Goal: Task Accomplishment & Management: Manage account settings

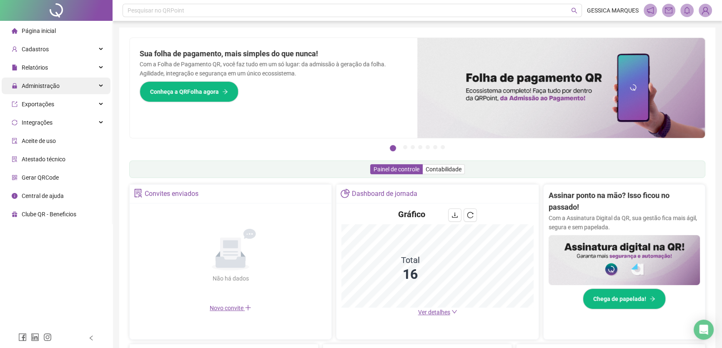
click at [38, 84] on span "Administração" at bounding box center [41, 86] width 38 height 7
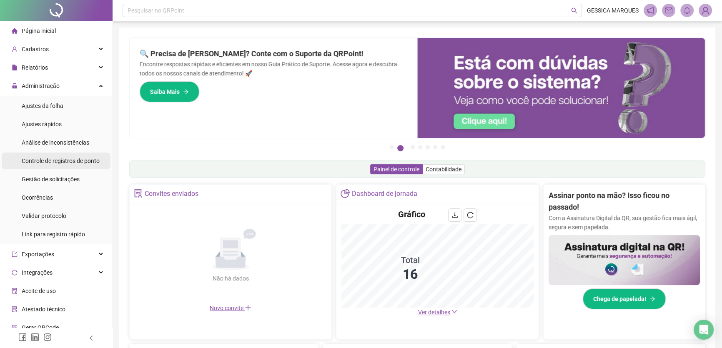
click at [55, 163] on span "Controle de registros de ponto" at bounding box center [61, 161] width 78 height 7
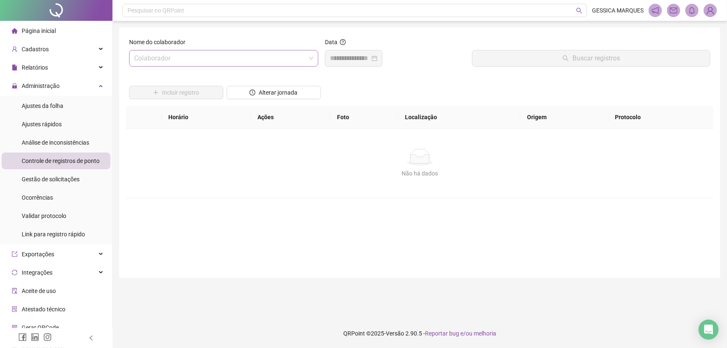
click at [164, 63] on input "search" at bounding box center [220, 58] width 172 height 16
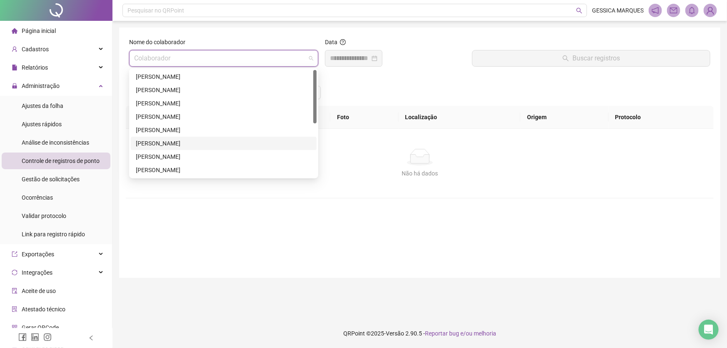
click at [155, 143] on div "[PERSON_NAME]" at bounding box center [224, 143] width 176 height 9
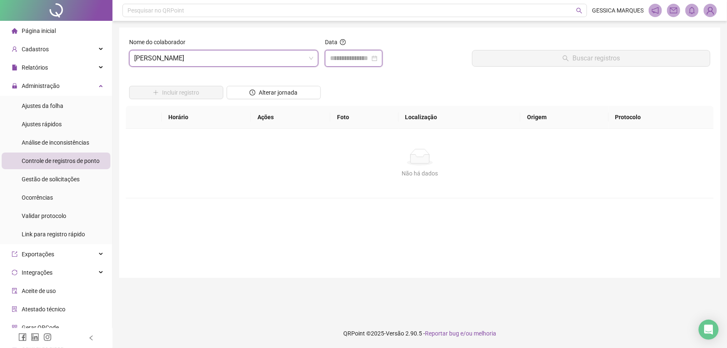
click at [355, 58] on input at bounding box center [350, 58] width 40 height 10
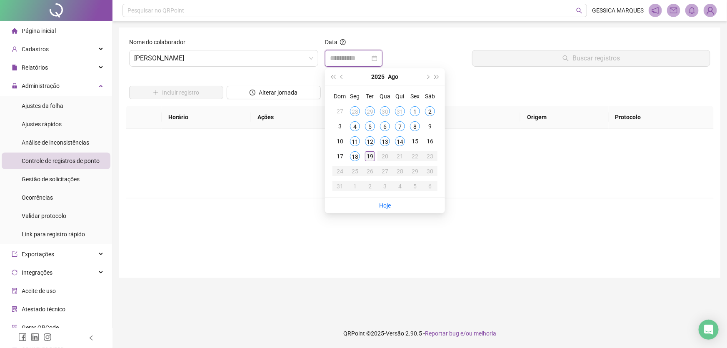
type input "**********"
click at [367, 155] on div "19" at bounding box center [370, 156] width 10 height 10
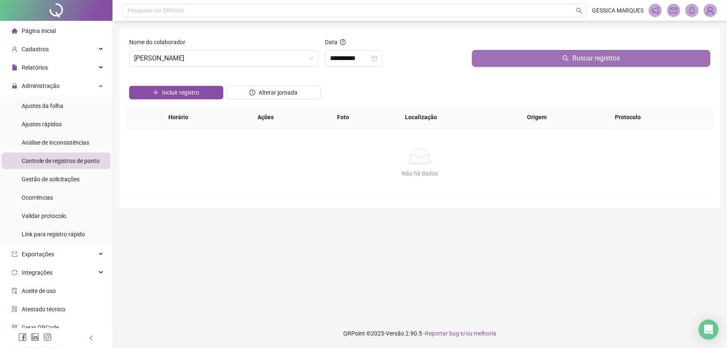
click at [502, 50] on button "Buscar registros" at bounding box center [591, 58] width 238 height 17
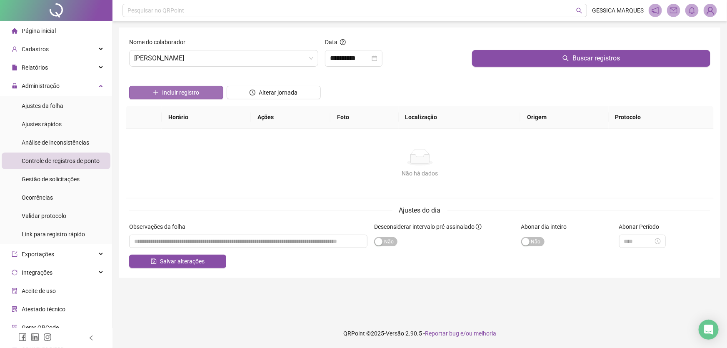
click at [167, 96] on span "Incluir registro" at bounding box center [180, 92] width 37 height 9
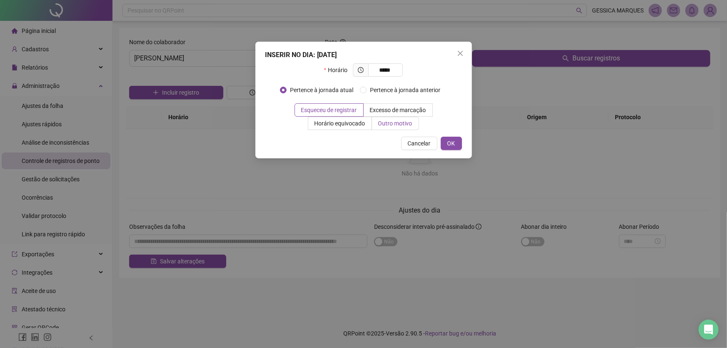
type input "*****"
click at [393, 123] on span "Outro motivo" at bounding box center [395, 123] width 34 height 7
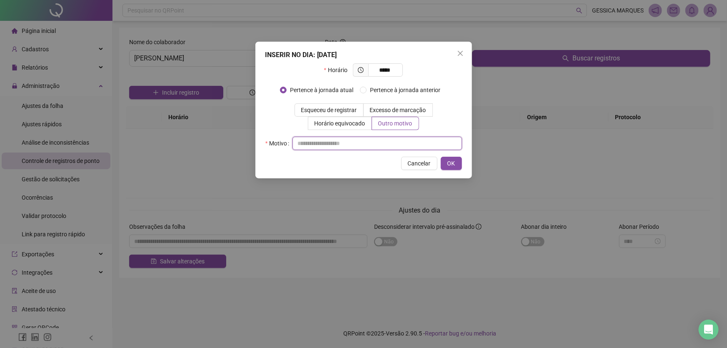
click at [343, 146] on input "text" at bounding box center [378, 143] width 170 height 13
type input "**********"
click at [455, 166] on span "OK" at bounding box center [452, 163] width 8 height 9
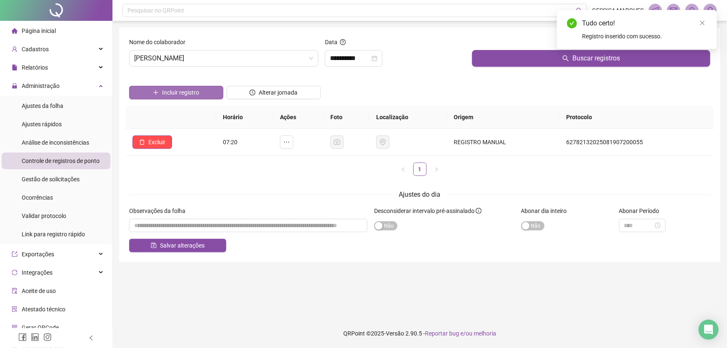
click at [187, 89] on span "Incluir registro" at bounding box center [180, 92] width 37 height 9
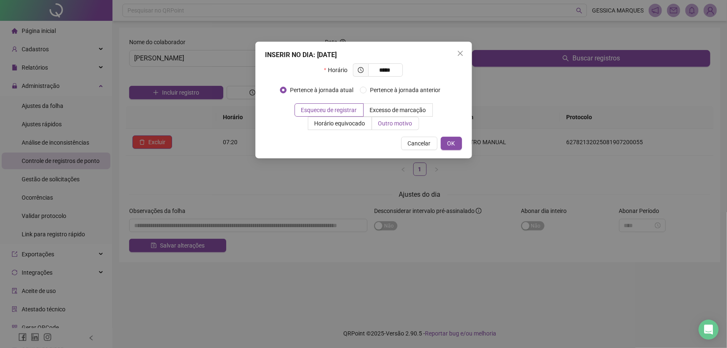
type input "*****"
click at [387, 122] on span "Outro motivo" at bounding box center [395, 123] width 34 height 7
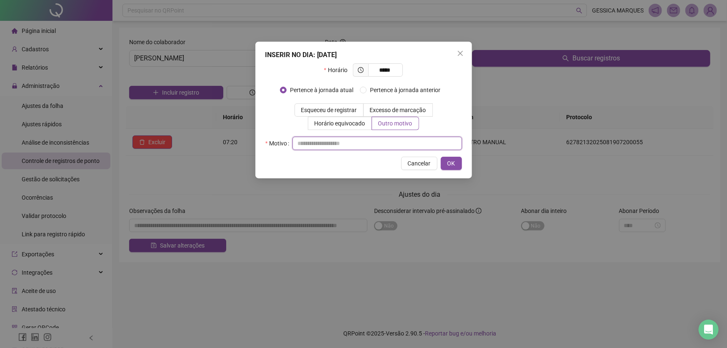
click at [329, 141] on input "text" at bounding box center [378, 143] width 170 height 13
drag, startPoint x: 343, startPoint y: 143, endPoint x: 292, endPoint y: 145, distance: 51.3
click at [292, 145] on div "**********" at bounding box center [364, 143] width 197 height 13
type input "**********"
click at [454, 165] on span "OK" at bounding box center [452, 163] width 8 height 9
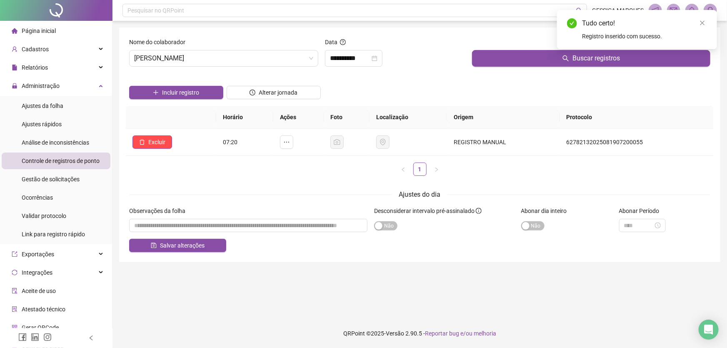
click at [37, 30] on span "Página inicial" at bounding box center [39, 31] width 34 height 7
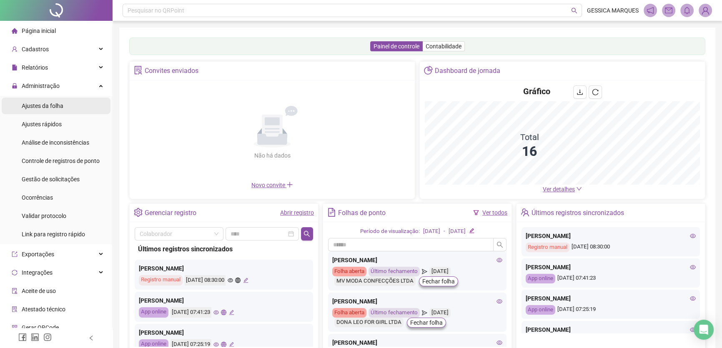
click at [35, 104] on span "Ajustes da folha" at bounding box center [43, 106] width 42 height 7
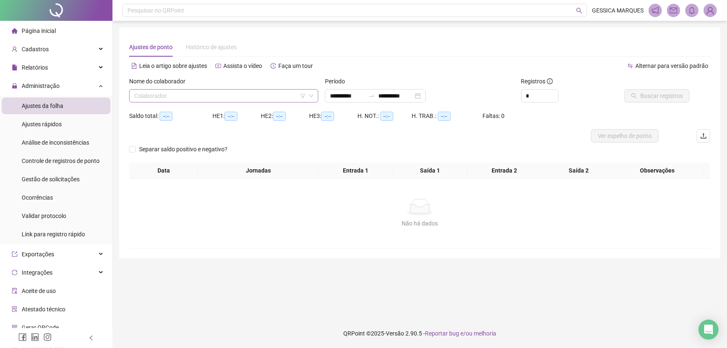
click at [246, 95] on input "search" at bounding box center [220, 96] width 172 height 13
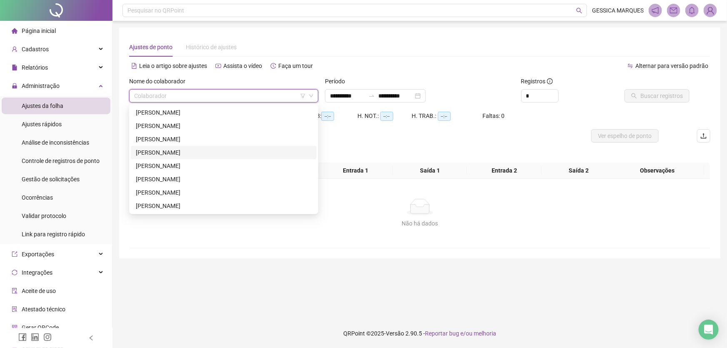
drag, startPoint x: 203, startPoint y: 149, endPoint x: 308, endPoint y: 133, distance: 105.5
click at [203, 150] on div "[PERSON_NAME]" at bounding box center [224, 152] width 176 height 9
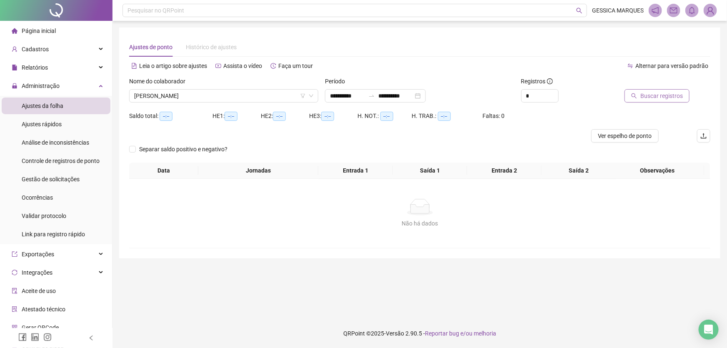
click at [635, 95] on icon "search" at bounding box center [635, 96] width 6 height 6
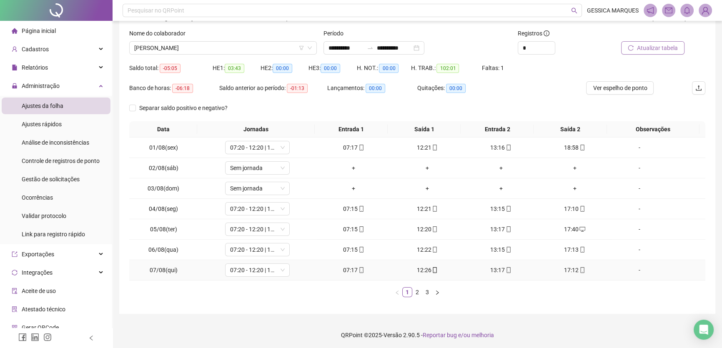
scroll to position [49, 0]
click at [426, 290] on link "3" at bounding box center [427, 291] width 9 height 9
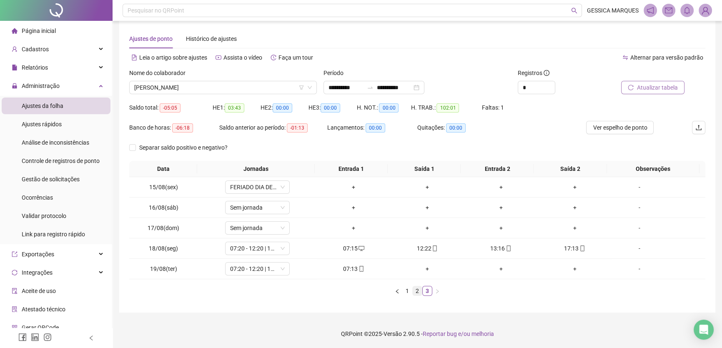
click at [413, 290] on link "2" at bounding box center [417, 290] width 9 height 9
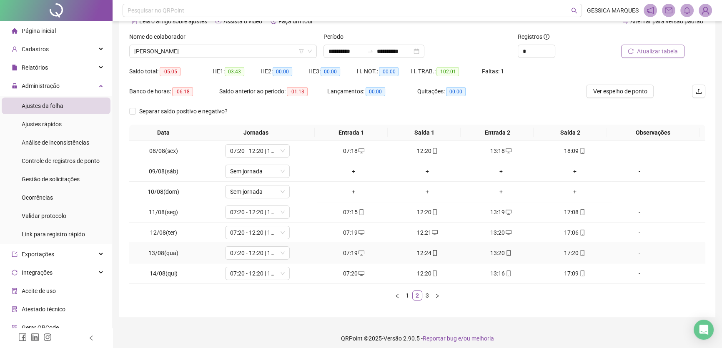
scroll to position [49, 0]
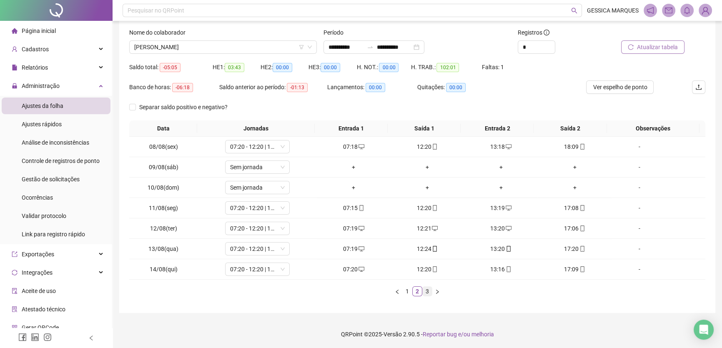
click at [429, 292] on link "3" at bounding box center [427, 291] width 9 height 9
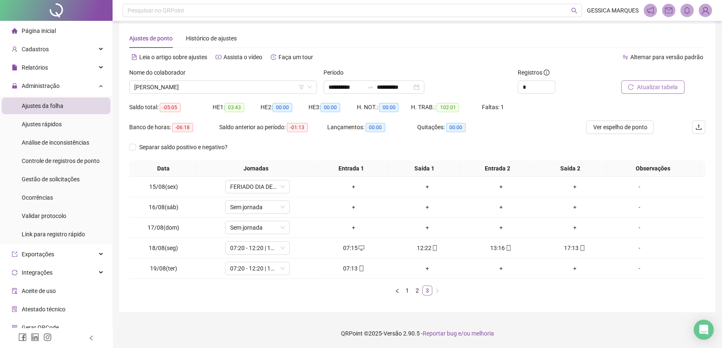
scroll to position [8, 0]
click at [358, 267] on icon "mobile" at bounding box center [361, 269] width 6 height 6
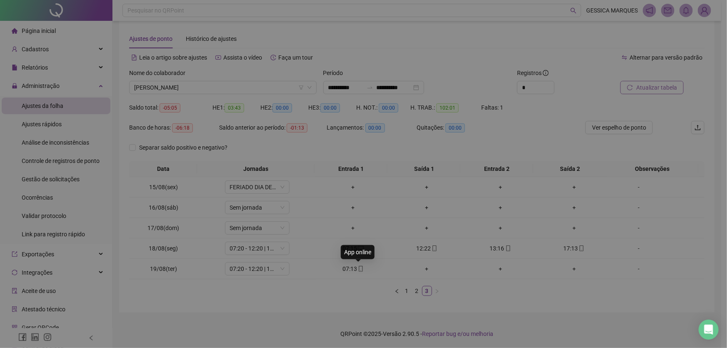
type input "**********"
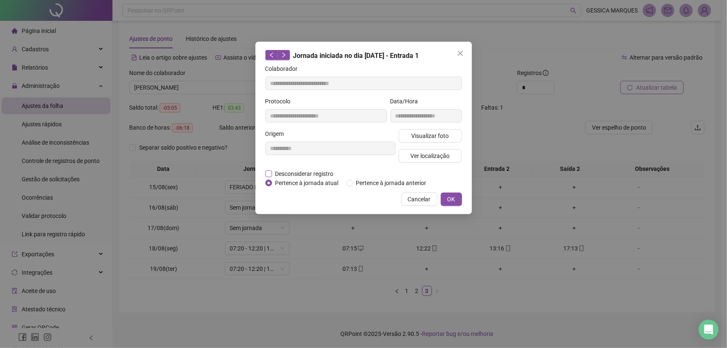
click at [272, 172] on span "Desconsiderar registro" at bounding box center [304, 173] width 65 height 9
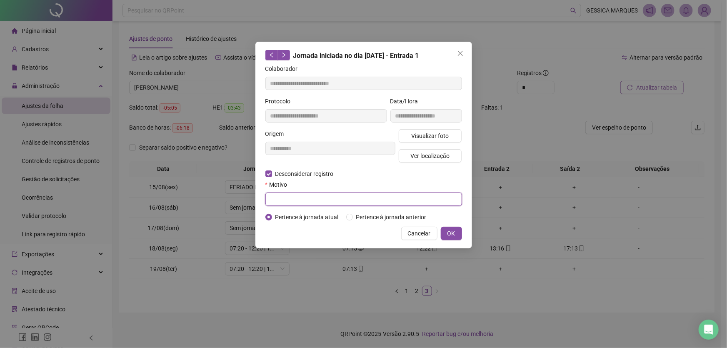
click at [274, 201] on input "text" at bounding box center [364, 199] width 197 height 13
type input "**********"
click at [449, 230] on span "OK" at bounding box center [452, 233] width 8 height 9
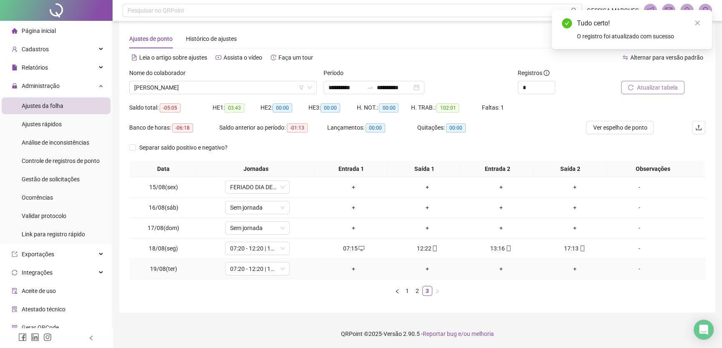
click at [349, 268] on div "+" at bounding box center [353, 268] width 67 height 9
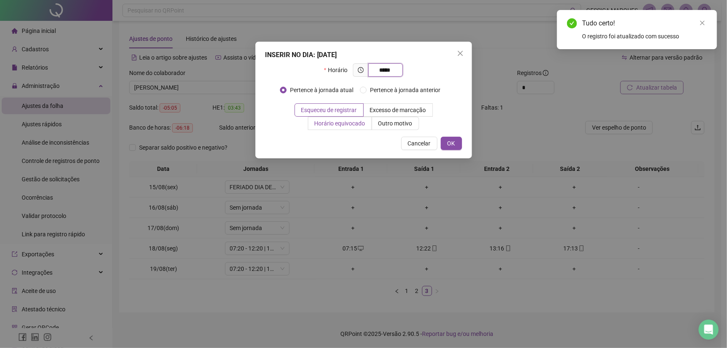
type input "*****"
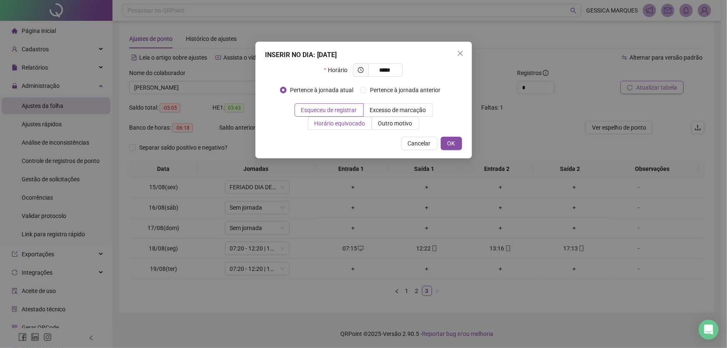
click at [328, 121] on span "Horário equivocado" at bounding box center [340, 123] width 51 height 7
click at [452, 142] on span "OK" at bounding box center [452, 143] width 8 height 9
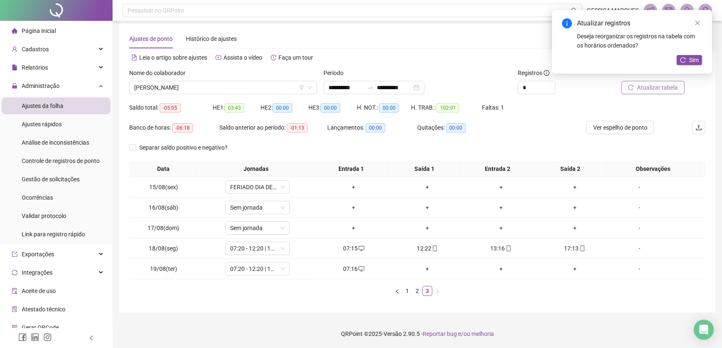
click at [669, 88] on span "Atualizar tabela" at bounding box center [657, 87] width 41 height 9
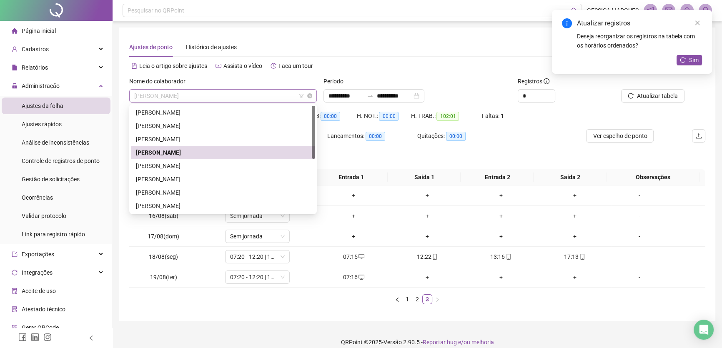
click at [241, 91] on span "[PERSON_NAME]" at bounding box center [223, 96] width 178 height 13
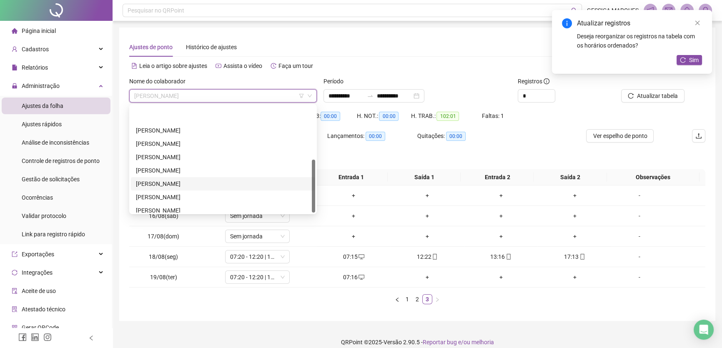
scroll to position [106, 0]
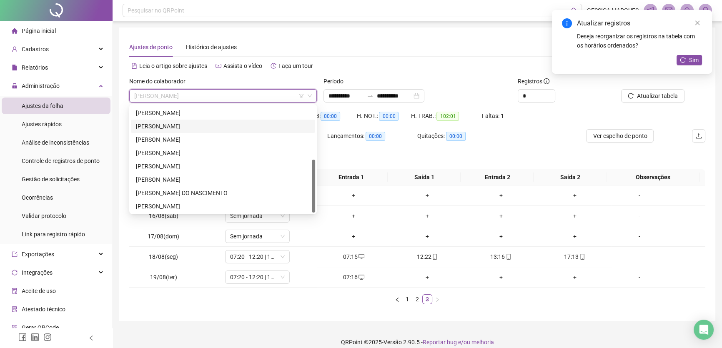
click at [215, 126] on div "[PERSON_NAME]" at bounding box center [223, 126] width 174 height 9
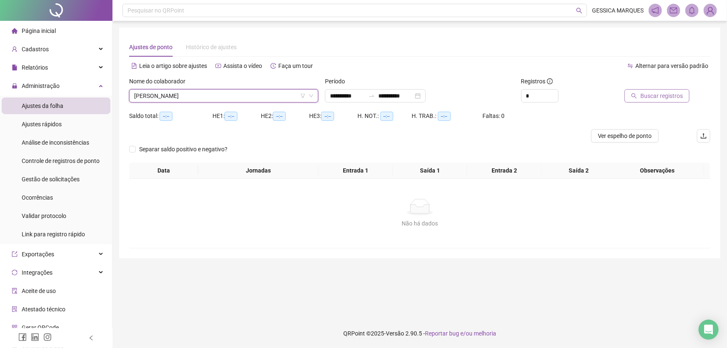
click at [653, 96] on span "Buscar registros" at bounding box center [662, 95] width 43 height 9
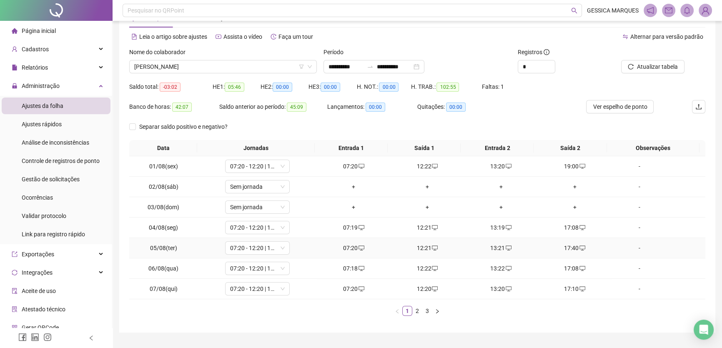
scroll to position [49, 0]
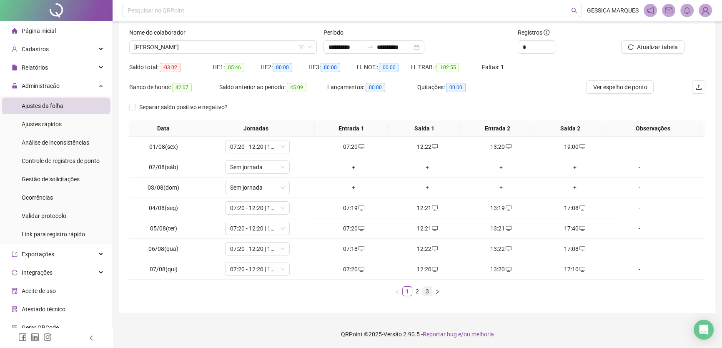
click at [424, 290] on link "3" at bounding box center [427, 291] width 9 height 9
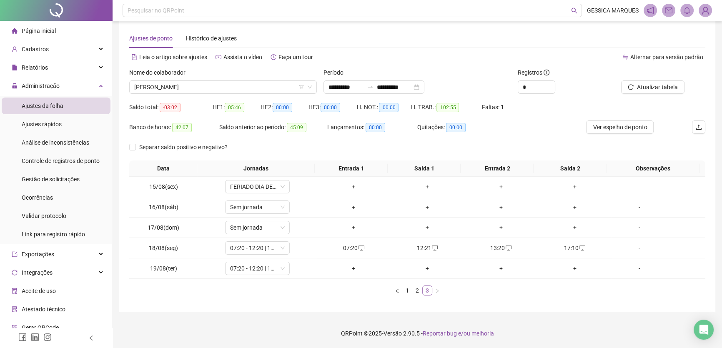
scroll to position [8, 0]
click at [348, 266] on div "+" at bounding box center [353, 268] width 67 height 9
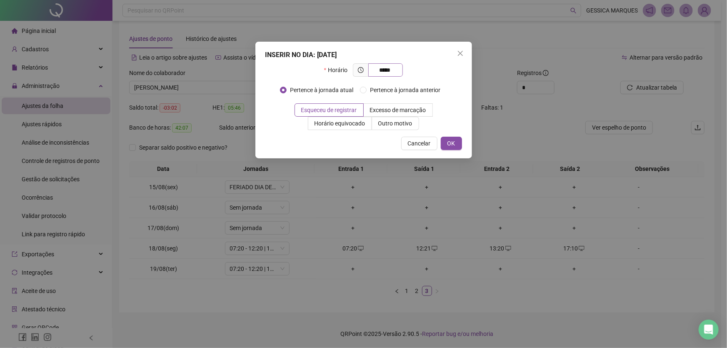
click at [385, 70] on input "*****" at bounding box center [384, 69] width 23 height 9
drag, startPoint x: 398, startPoint y: 69, endPoint x: 378, endPoint y: 71, distance: 19.3
click at [378, 71] on span "*****" at bounding box center [385, 69] width 35 height 13
click at [393, 68] on input "*****" at bounding box center [384, 69] width 23 height 9
type input "*"
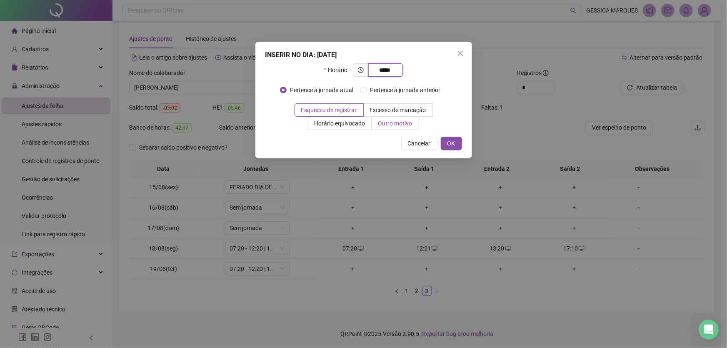
type input "*****"
click at [397, 126] on span "Outro motivo" at bounding box center [395, 123] width 34 height 7
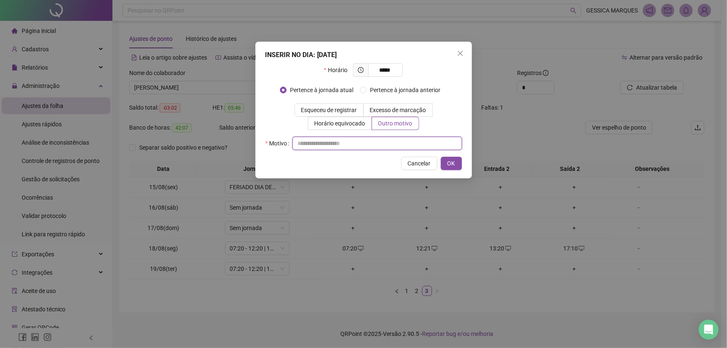
click at [320, 142] on input "text" at bounding box center [378, 143] width 170 height 13
paste input "**********"
type input "**********"
click at [444, 161] on button "OK" at bounding box center [451, 163] width 21 height 13
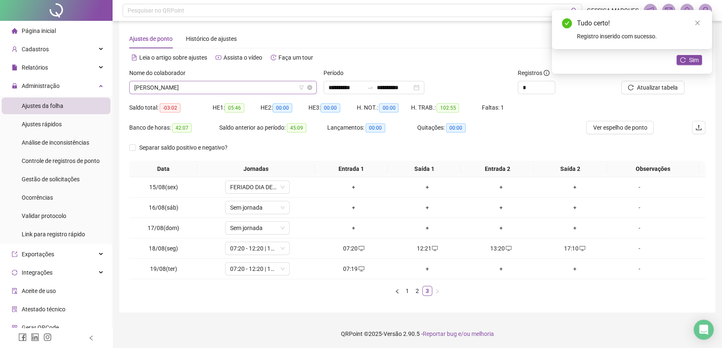
click at [253, 81] on span "[PERSON_NAME]" at bounding box center [223, 87] width 178 height 13
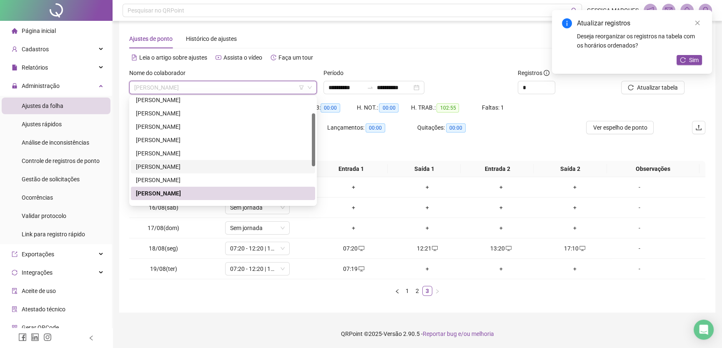
scroll to position [0, 0]
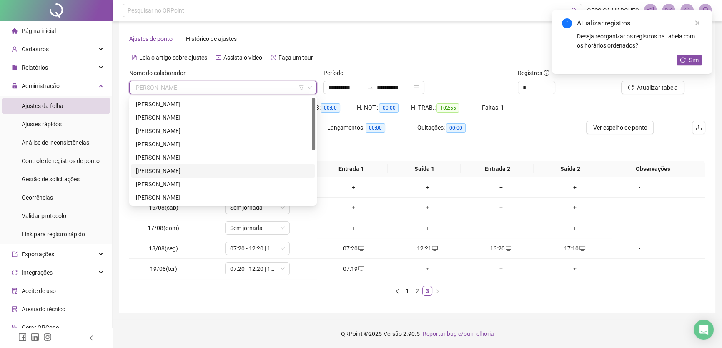
click at [210, 167] on div "[PERSON_NAME]" at bounding box center [223, 170] width 174 height 9
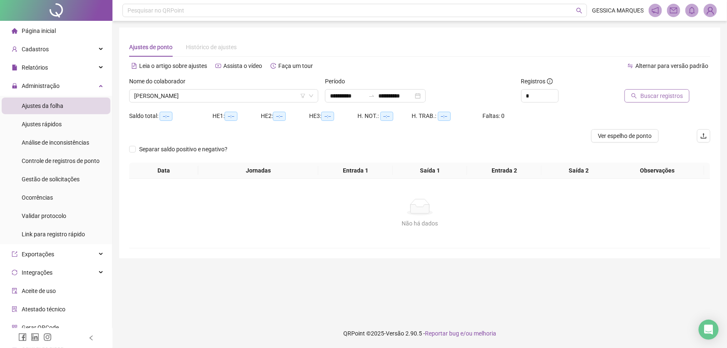
click at [645, 92] on span "Buscar registros" at bounding box center [662, 95] width 43 height 9
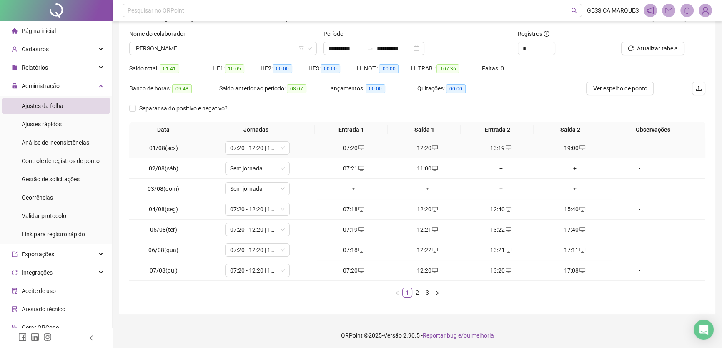
scroll to position [49, 0]
click at [621, 88] on span "Ver espelho de ponto" at bounding box center [620, 87] width 54 height 9
click at [428, 290] on link "3" at bounding box center [427, 291] width 9 height 9
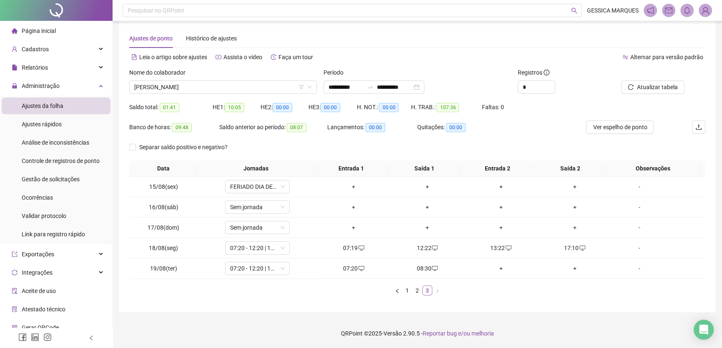
scroll to position [8, 0]
click at [635, 269] on div "-" at bounding box center [639, 268] width 49 height 9
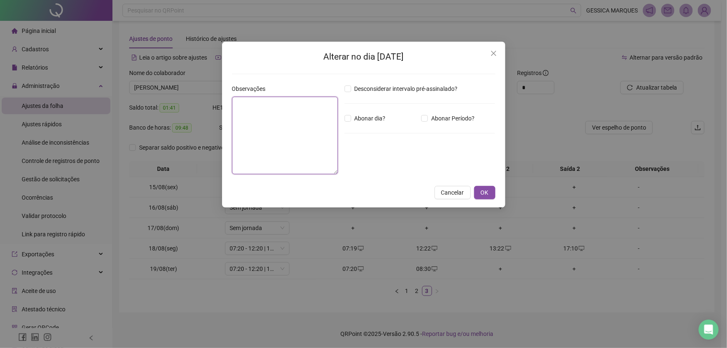
click at [273, 107] on textarea at bounding box center [285, 136] width 106 height 78
click at [271, 104] on textarea "**********" at bounding box center [285, 136] width 106 height 78
click at [321, 105] on textarea "**********" at bounding box center [285, 136] width 106 height 78
type textarea "**********"
click at [486, 195] on span "OK" at bounding box center [485, 192] width 8 height 9
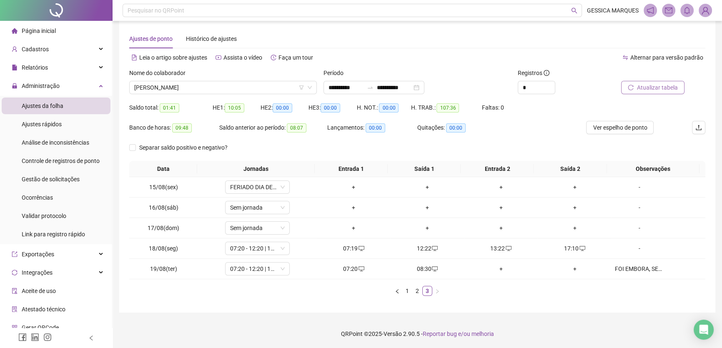
click at [659, 88] on span "Atualizar tabela" at bounding box center [657, 87] width 41 height 9
click at [50, 33] on span "Página inicial" at bounding box center [39, 31] width 34 height 7
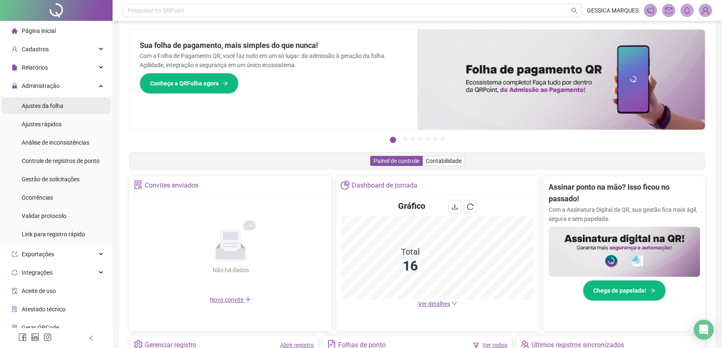
click at [42, 111] on div "Ajustes da folha" at bounding box center [43, 106] width 42 height 17
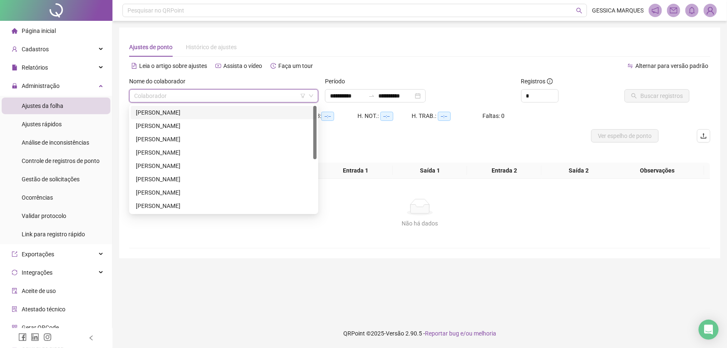
click at [157, 91] on input "search" at bounding box center [220, 96] width 172 height 13
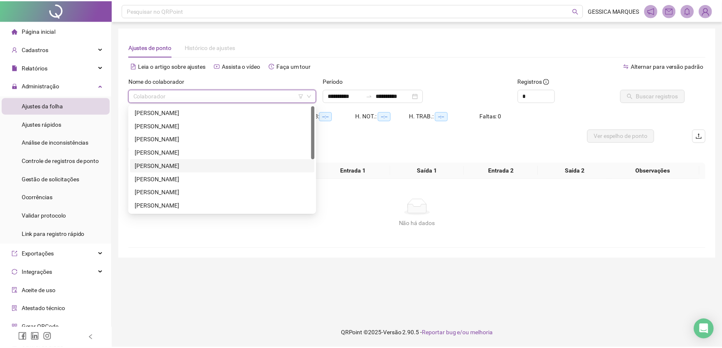
scroll to position [75, 0]
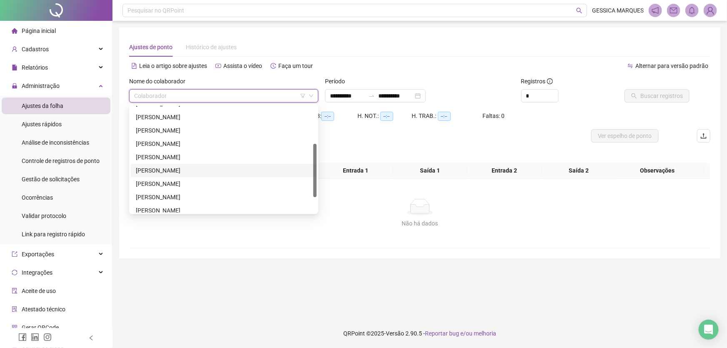
click at [195, 170] on div "[PERSON_NAME]" at bounding box center [224, 170] width 176 height 9
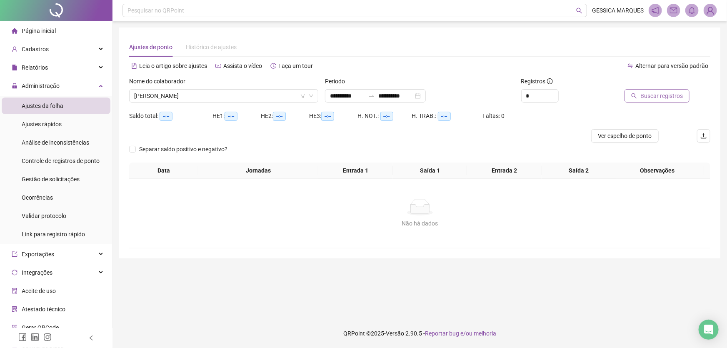
click at [663, 100] on button "Buscar registros" at bounding box center [657, 95] width 65 height 13
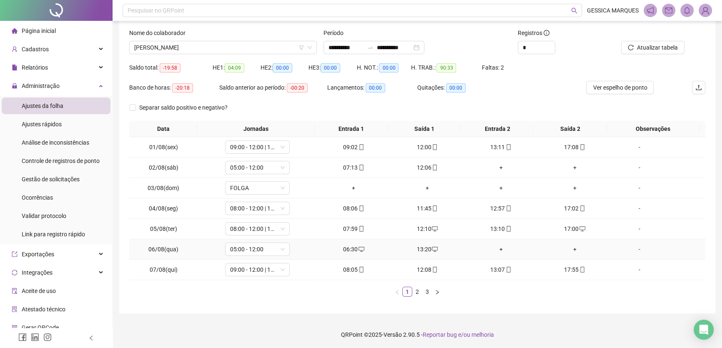
scroll to position [49, 0]
click at [428, 293] on link "3" at bounding box center [427, 291] width 9 height 9
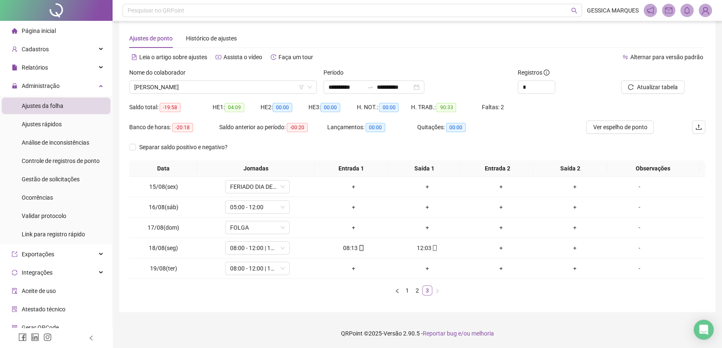
scroll to position [8, 0]
click at [498, 247] on div "+" at bounding box center [500, 248] width 67 height 9
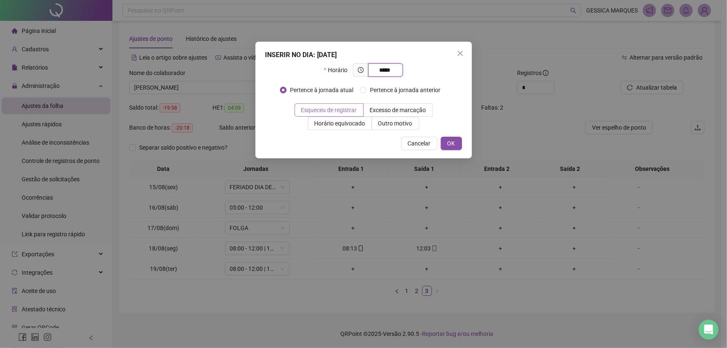
type input "*****"
click at [353, 108] on span "Esqueceu de registrar" at bounding box center [329, 110] width 56 height 7
click at [452, 142] on span "OK" at bounding box center [452, 143] width 8 height 9
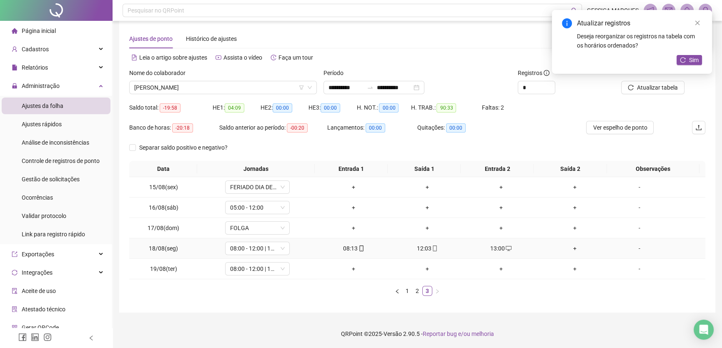
click at [572, 251] on div "+" at bounding box center [574, 248] width 67 height 9
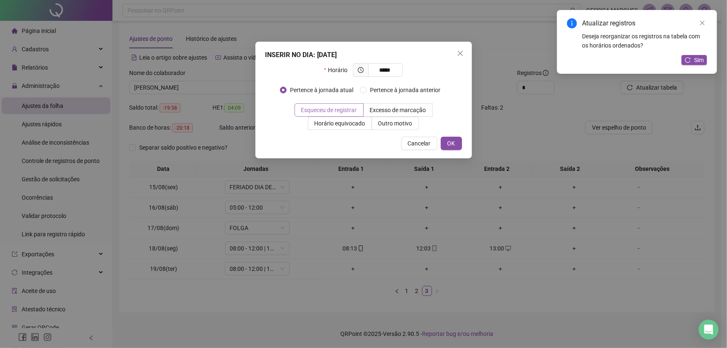
type input "*****"
click at [338, 108] on span "Esqueceu de registrar" at bounding box center [329, 110] width 56 height 7
click at [450, 142] on span "OK" at bounding box center [452, 143] width 8 height 9
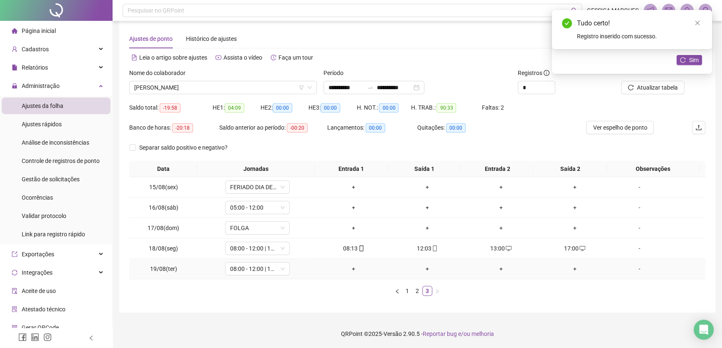
click at [348, 271] on div "+" at bounding box center [353, 268] width 67 height 9
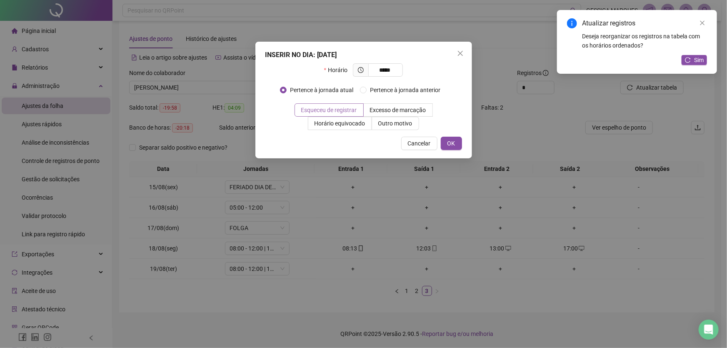
type input "*****"
drag, startPoint x: 311, startPoint y: 106, endPoint x: 316, endPoint y: 111, distance: 6.8
click at [310, 108] on span "Esqueceu de registrar" at bounding box center [329, 110] width 56 height 7
click at [451, 142] on span "OK" at bounding box center [452, 143] width 8 height 9
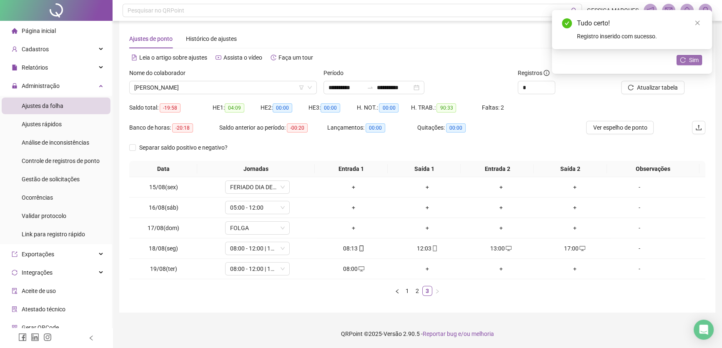
click at [687, 62] on button "Sim" at bounding box center [689, 60] width 25 height 10
click at [699, 22] on icon "close" at bounding box center [697, 23] width 6 height 6
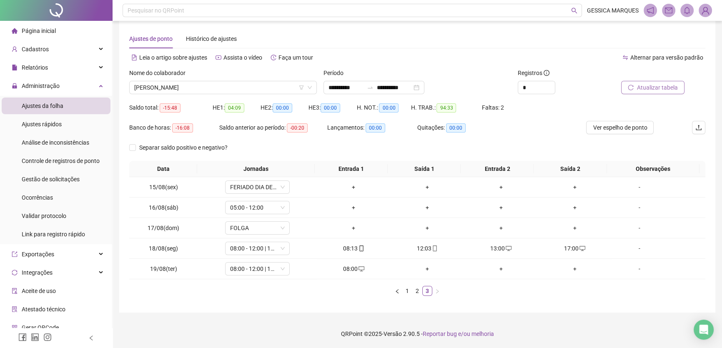
click at [652, 86] on span "Atualizar tabela" at bounding box center [657, 87] width 41 height 9
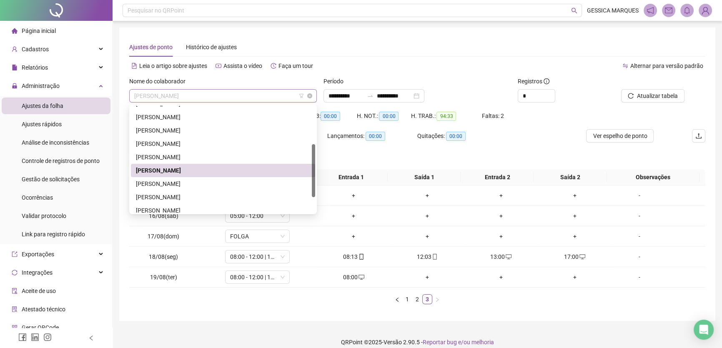
click at [238, 94] on span "[PERSON_NAME]" at bounding box center [223, 96] width 178 height 13
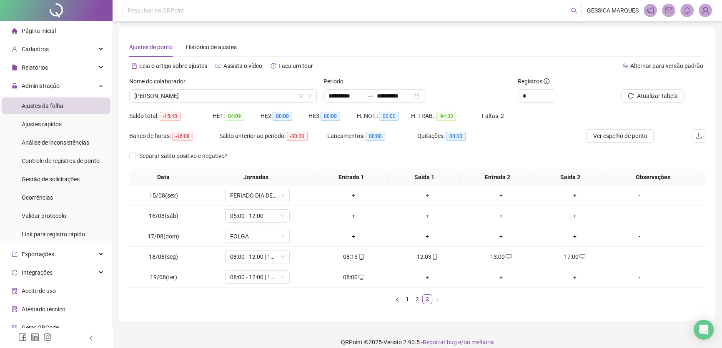
click at [303, 313] on div "**********" at bounding box center [417, 174] width 596 height 293
click at [236, 99] on span "[PERSON_NAME]" at bounding box center [223, 96] width 178 height 13
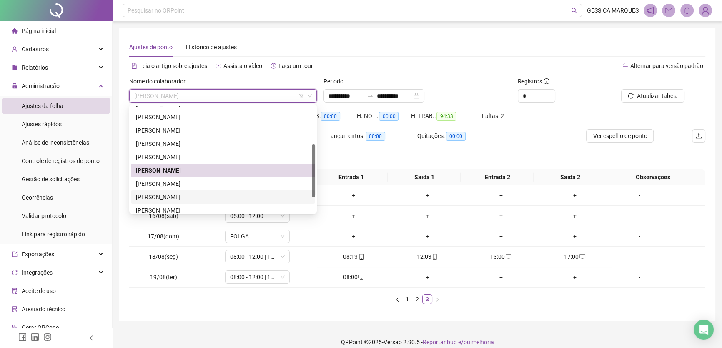
click at [204, 197] on div "[PERSON_NAME]" at bounding box center [223, 197] width 174 height 9
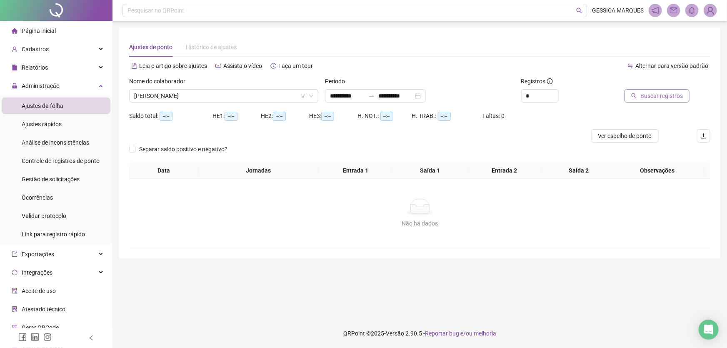
click at [665, 101] on button "Buscar registros" at bounding box center [657, 95] width 65 height 13
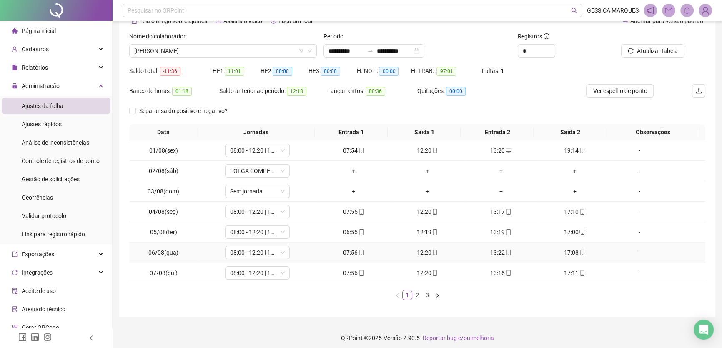
scroll to position [49, 0]
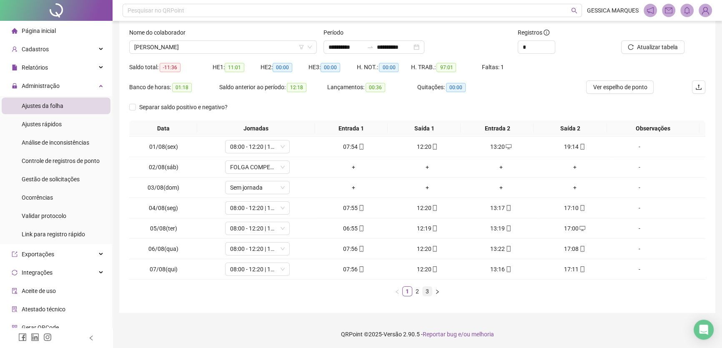
click at [429, 293] on link "3" at bounding box center [427, 291] width 9 height 9
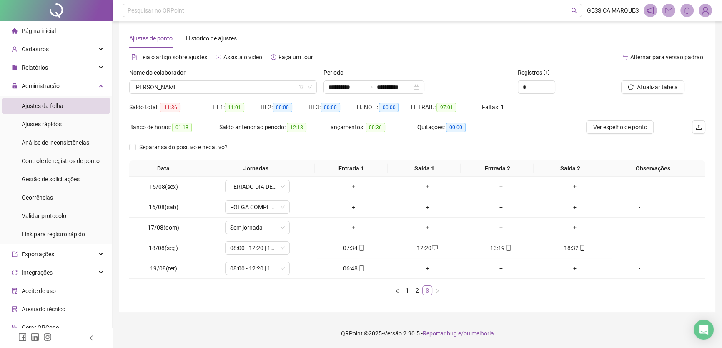
scroll to position [8, 0]
click at [282, 84] on span "[PERSON_NAME]" at bounding box center [223, 87] width 178 height 13
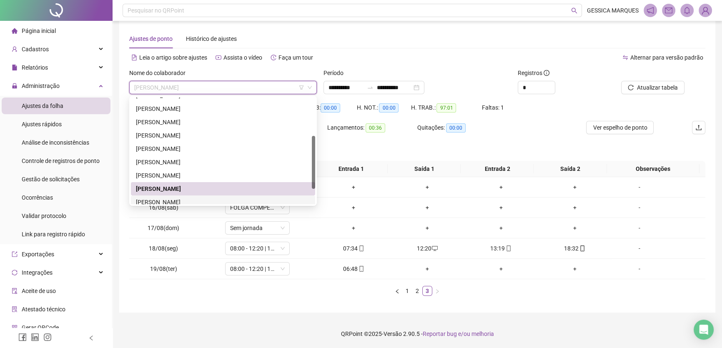
click at [226, 200] on div "[PERSON_NAME]" at bounding box center [223, 202] width 174 height 9
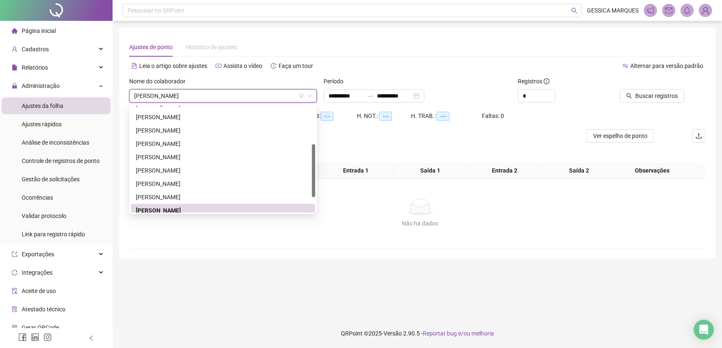
scroll to position [0, 0]
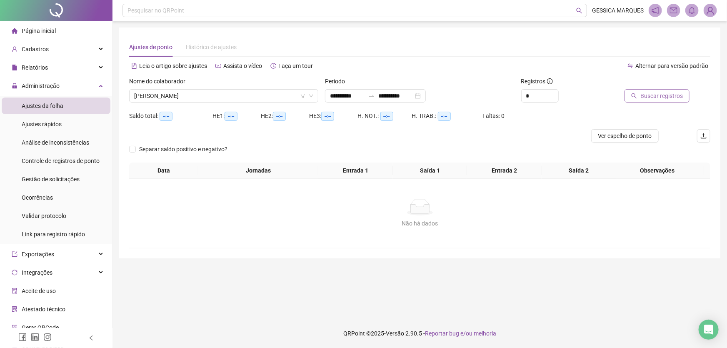
click at [652, 100] on span "Buscar registros" at bounding box center [662, 95] width 43 height 9
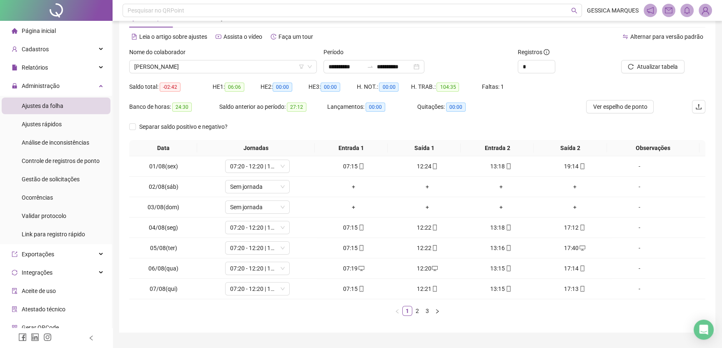
scroll to position [49, 0]
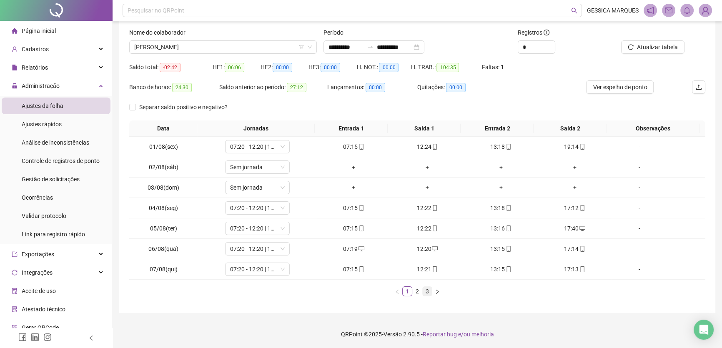
click at [431, 291] on link "3" at bounding box center [427, 291] width 9 height 9
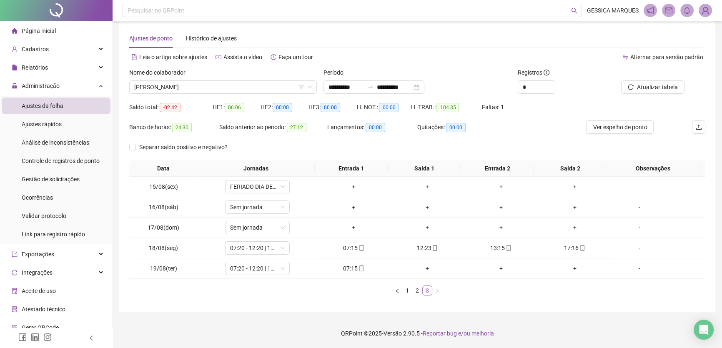
scroll to position [8, 0]
click at [283, 88] on span "[PERSON_NAME]" at bounding box center [223, 87] width 178 height 13
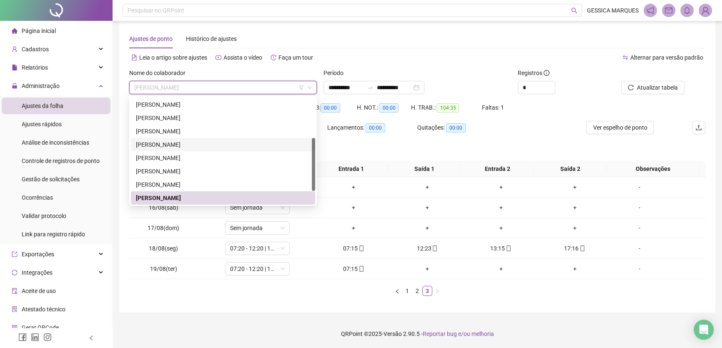
scroll to position [106, 0]
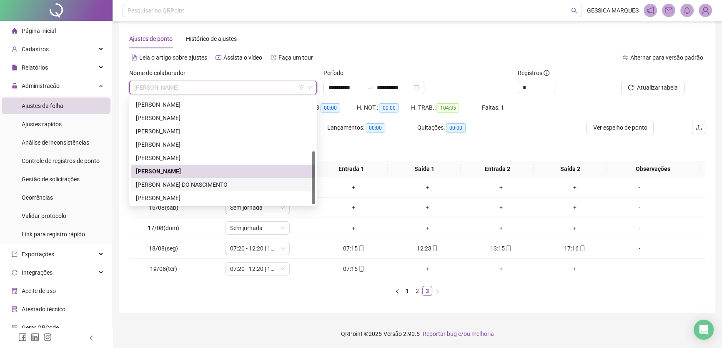
click at [251, 180] on div "[PERSON_NAME] DO NASCIMENTO" at bounding box center [223, 184] width 174 height 9
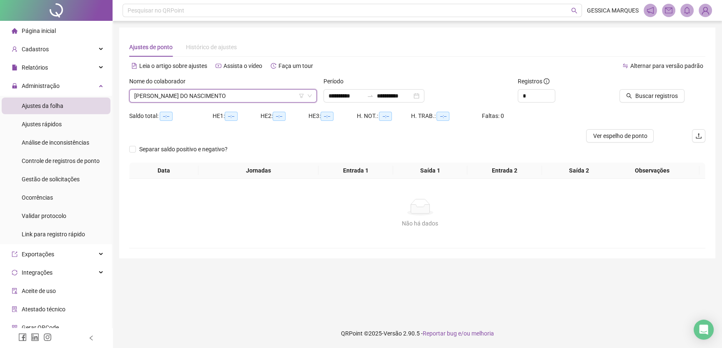
scroll to position [0, 0]
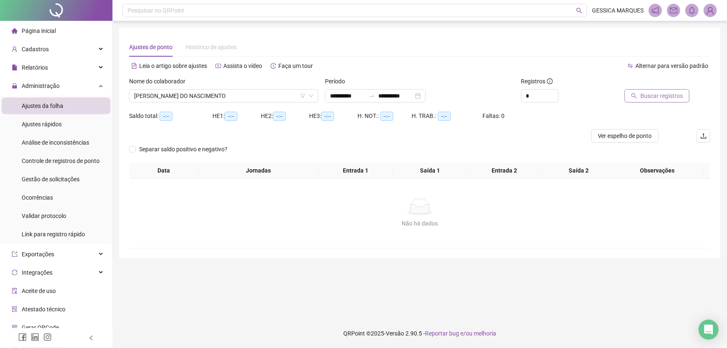
click at [667, 99] on span "Buscar registros" at bounding box center [662, 95] width 43 height 9
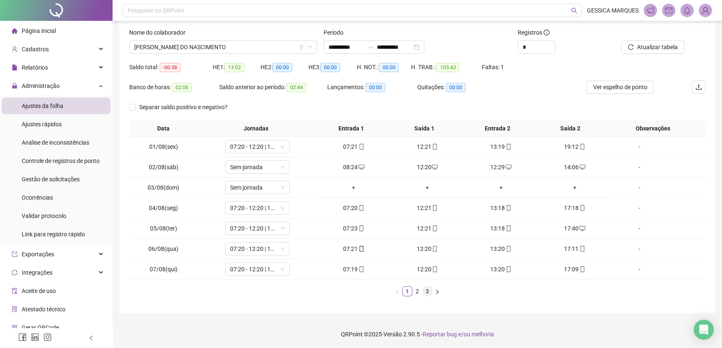
click at [427, 291] on link "3" at bounding box center [427, 291] width 9 height 9
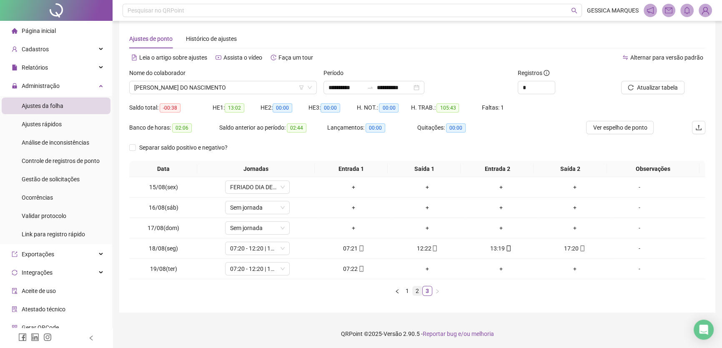
click at [419, 293] on link "2" at bounding box center [417, 290] width 9 height 9
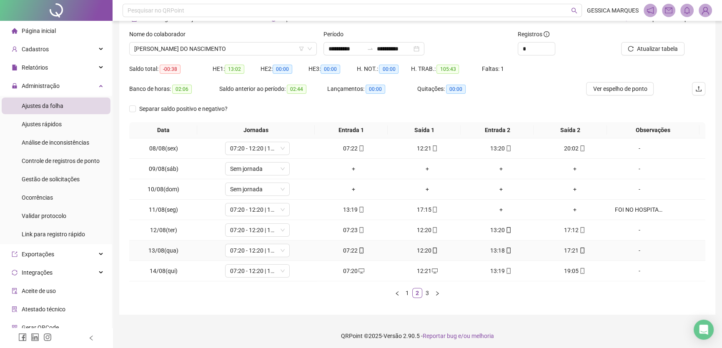
scroll to position [49, 0]
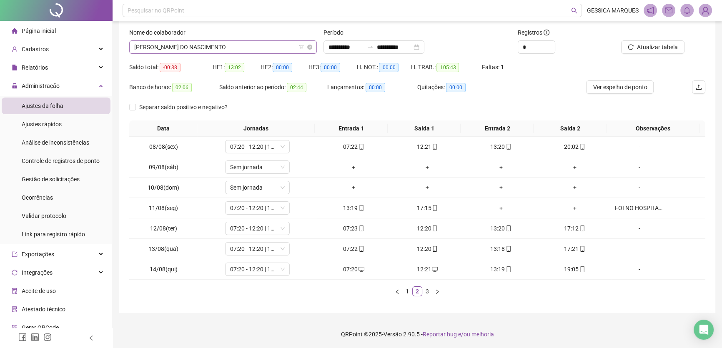
click at [224, 48] on span "[PERSON_NAME] DO NASCIMENTO" at bounding box center [223, 47] width 178 height 13
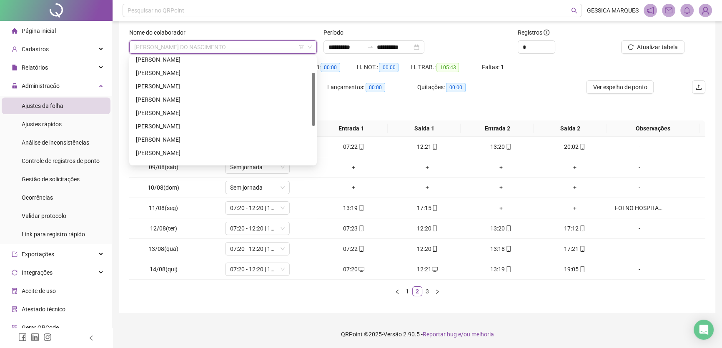
scroll to position [0, 0]
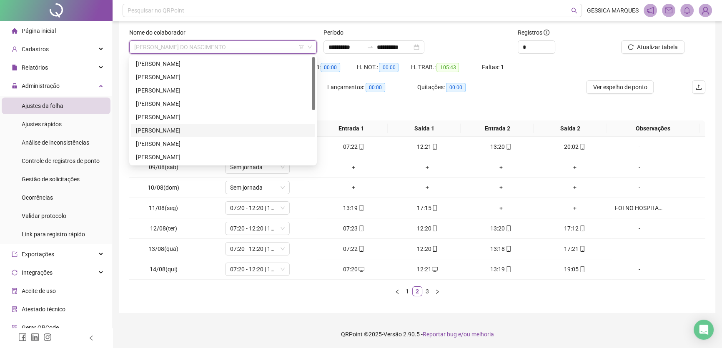
click at [204, 128] on div "[PERSON_NAME]" at bounding box center [223, 130] width 174 height 9
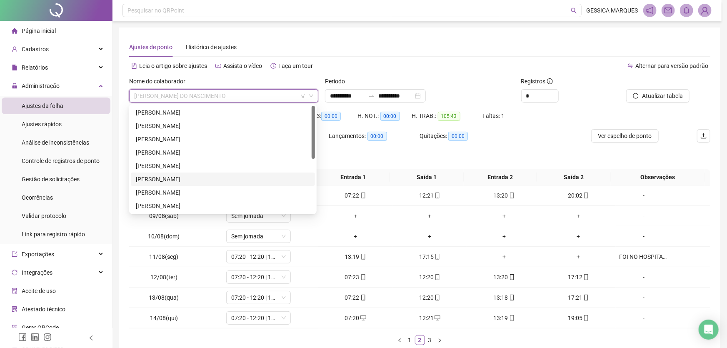
click at [204, 128] on div "Saldo total: -00:38" at bounding box center [170, 119] width 83 height 20
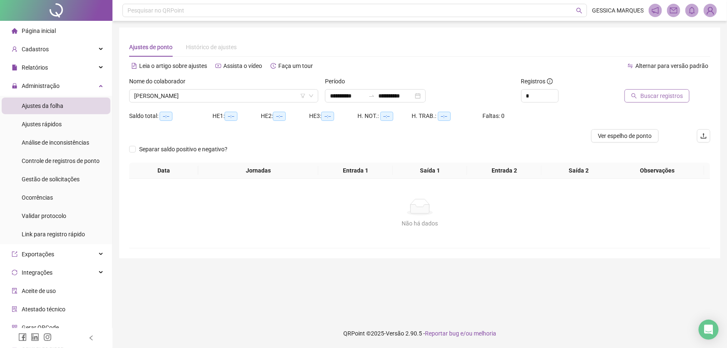
click at [675, 98] on span "Buscar registros" at bounding box center [662, 95] width 43 height 9
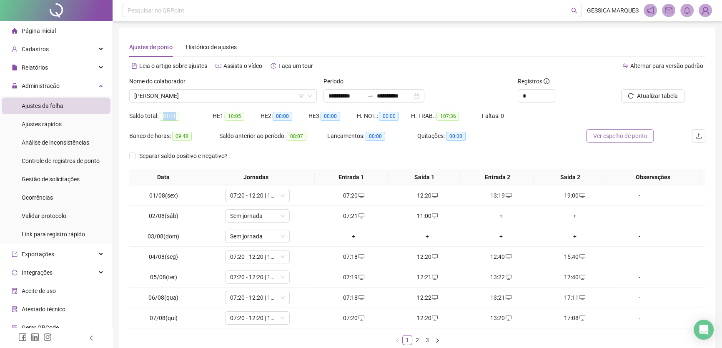
click at [607, 137] on span "Ver espelho de ponto" at bounding box center [620, 135] width 54 height 9
